Goal: Browse casually

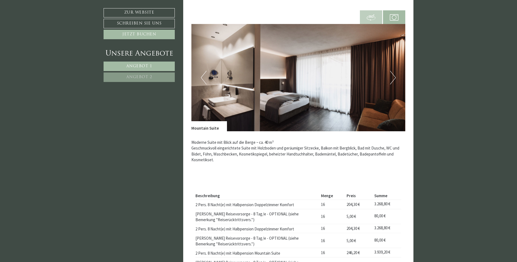
scroll to position [326, 0]
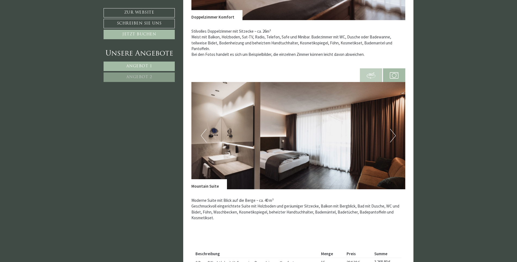
click at [390, 134] on img at bounding box center [298, 135] width 214 height 107
click at [395, 135] on button "Next" at bounding box center [393, 136] width 6 height 14
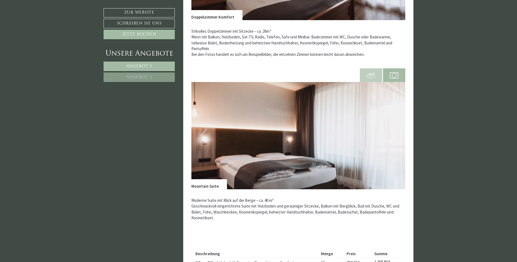
click at [395, 135] on button "Next" at bounding box center [393, 136] width 6 height 14
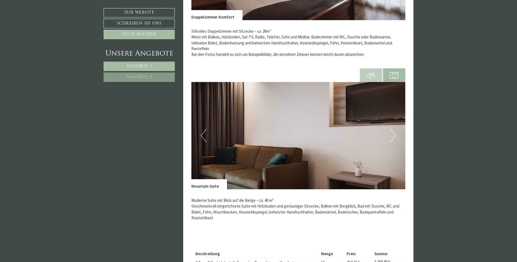
click at [395, 135] on button "Next" at bounding box center [393, 136] width 6 height 14
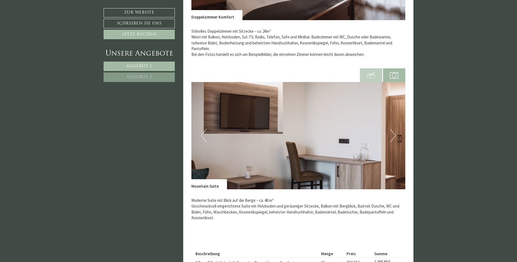
click at [395, 135] on button "Next" at bounding box center [393, 136] width 6 height 14
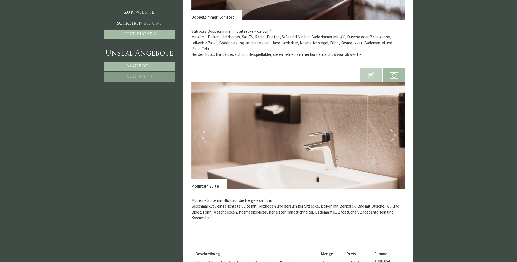
click at [394, 135] on button "Next" at bounding box center [393, 136] width 6 height 14
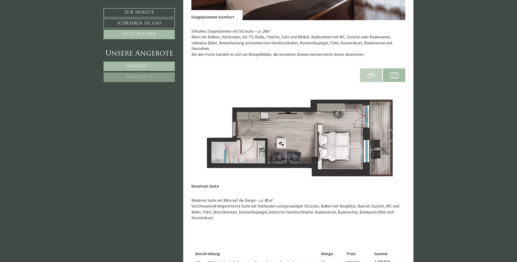
click at [393, 138] on button "Next" at bounding box center [393, 136] width 6 height 14
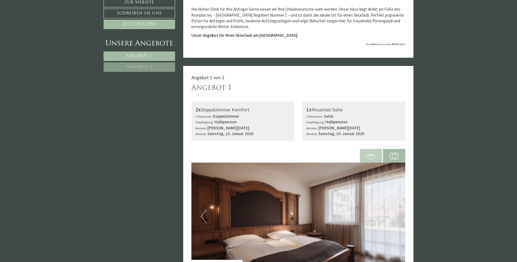
scroll to position [0, 0]
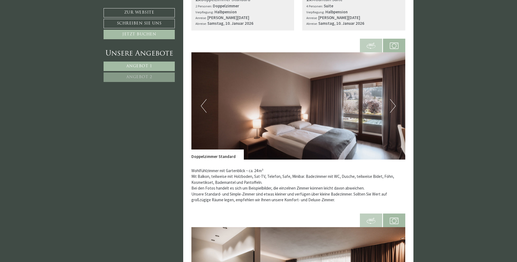
scroll to position [762, 0]
